Goal: Transaction & Acquisition: Purchase product/service

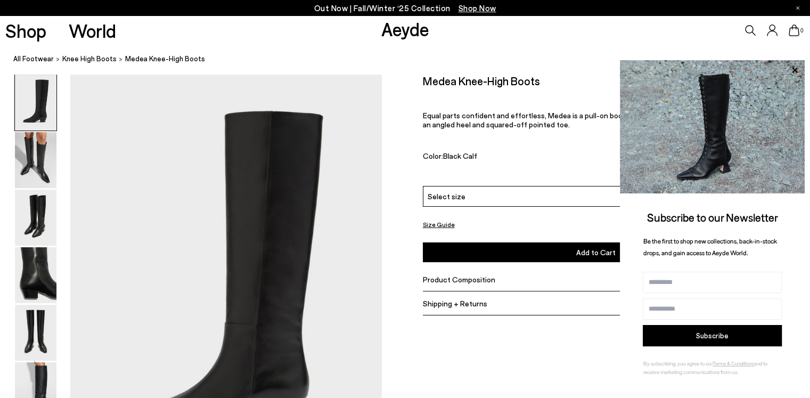
click at [794, 71] on icon at bounding box center [795, 70] width 14 height 14
